Goal: Find specific page/section: Find specific page/section

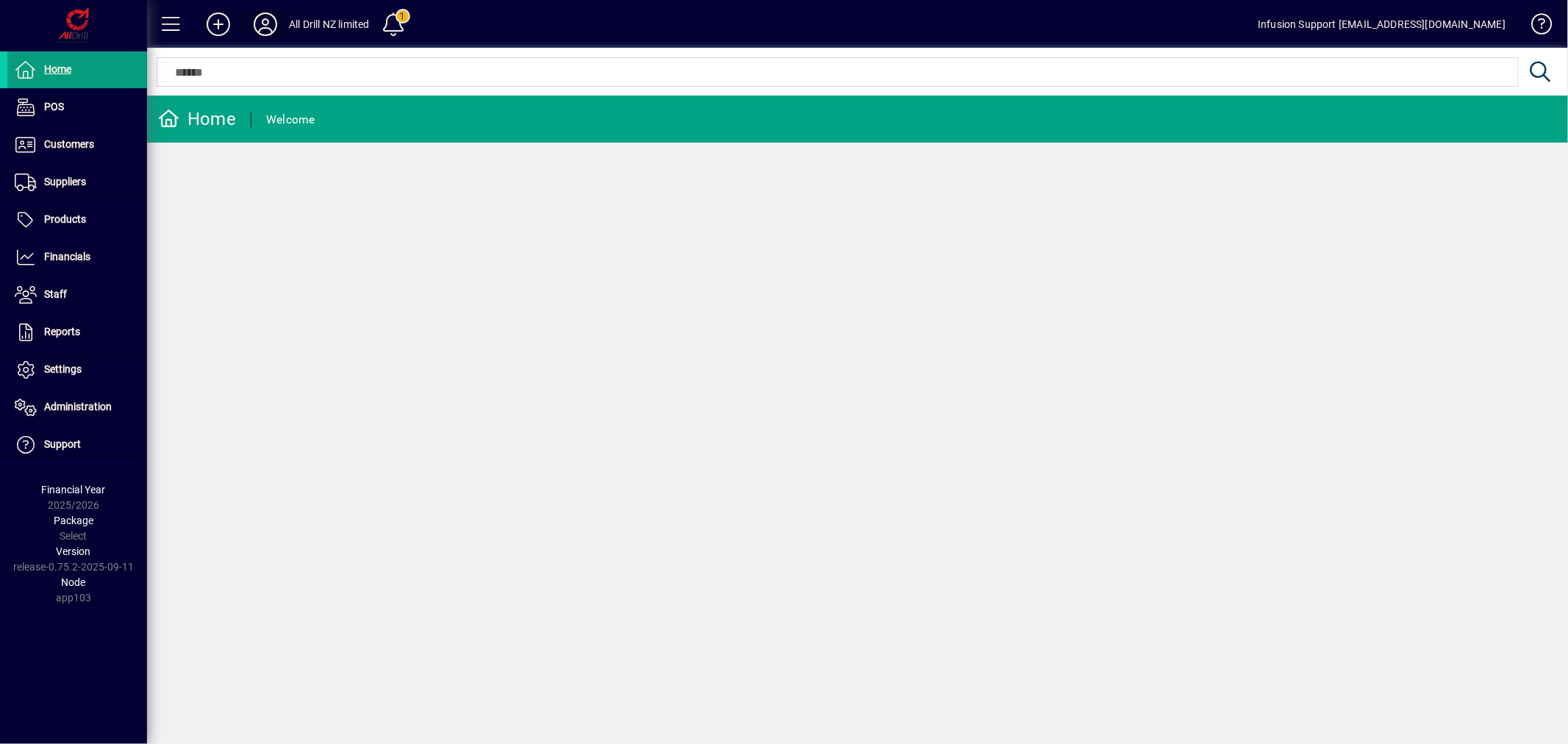
click at [267, 17] on icon at bounding box center [265, 25] width 30 height 24
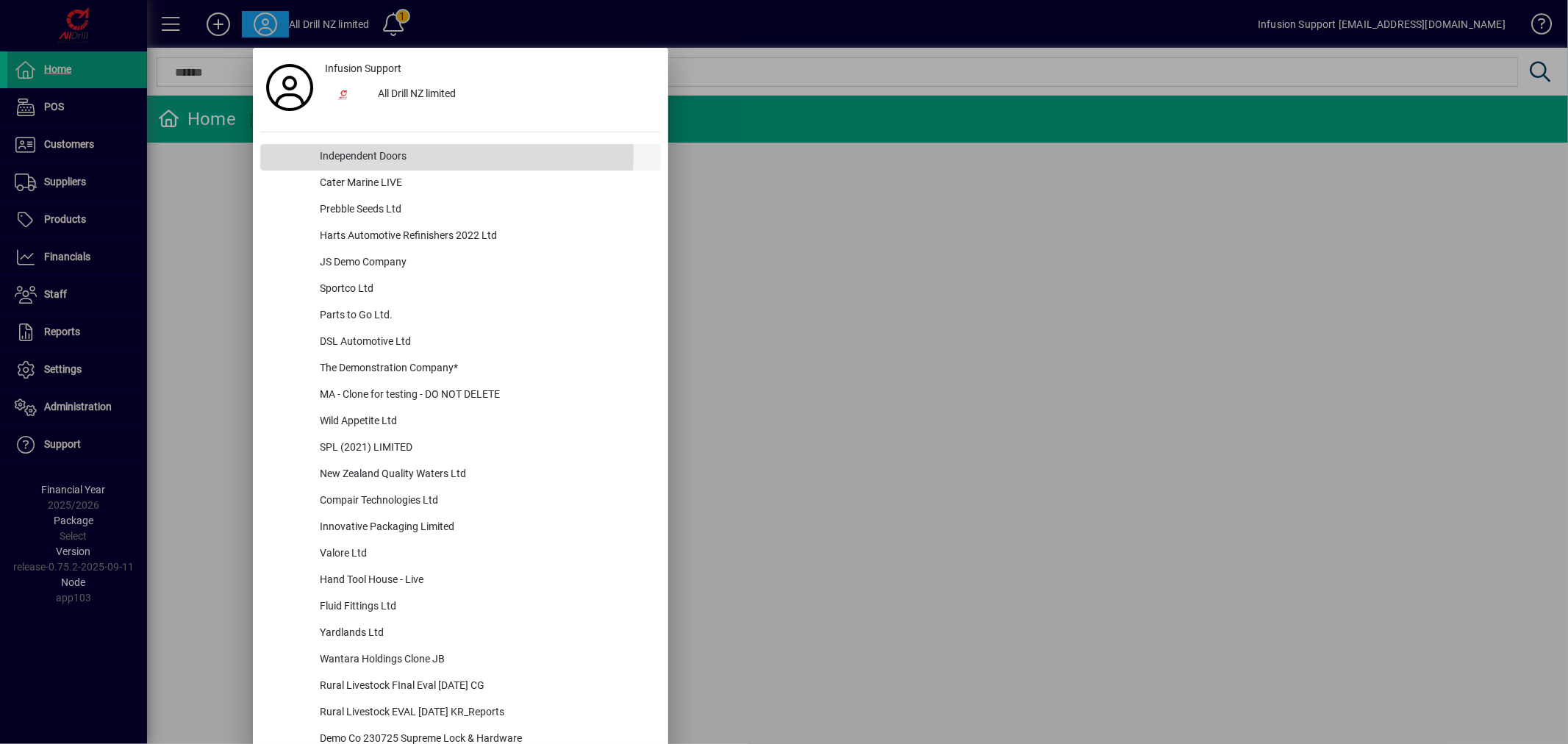
click at [410, 151] on div "Independent Doors" at bounding box center [485, 157] width 353 height 26
